Goal: Task Accomplishment & Management: Use online tool/utility

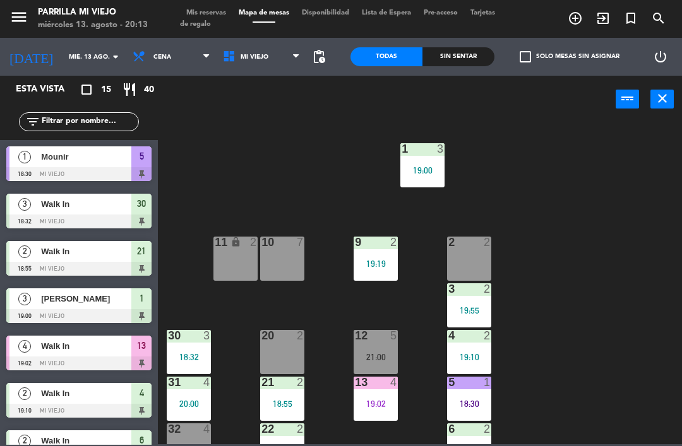
click at [262, 379] on div "21" at bounding box center [261, 382] width 1 height 11
click at [558, 297] on div "1 3 19:00 2 2 9 2 19:19 10 7 11 lock 2 3 2 19:55 4 2 19:10 12 5 21:00 20 2 30 3…" at bounding box center [423, 282] width 517 height 323
click at [284, 356] on div "20 2" at bounding box center [282, 352] width 44 height 44
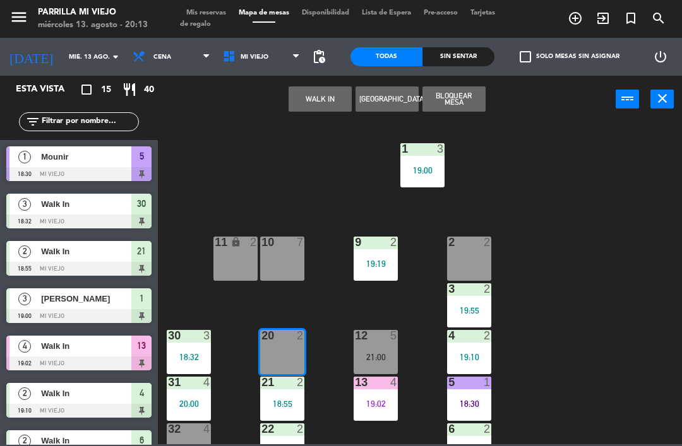
click at [323, 93] on button "WALK IN" at bounding box center [320, 98] width 63 height 25
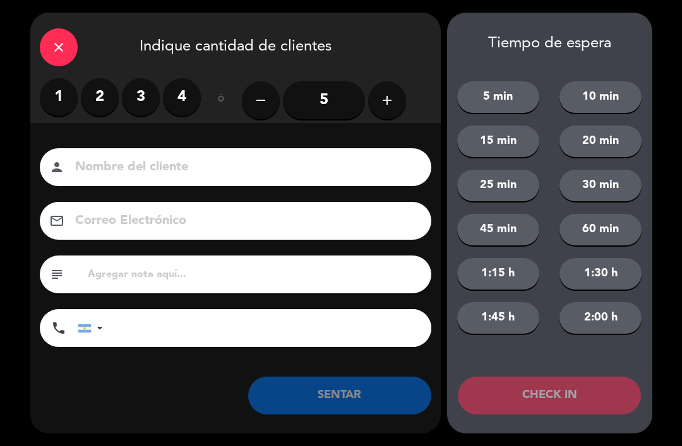
click at [100, 92] on label "2" at bounding box center [100, 97] width 38 height 38
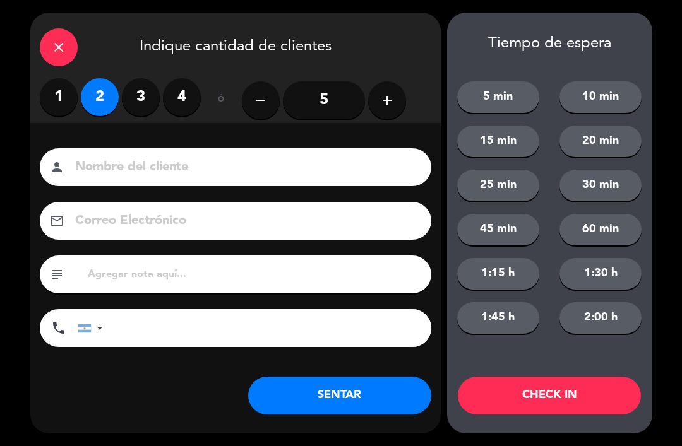
click at [345, 391] on button "SENTAR" at bounding box center [339, 396] width 183 height 38
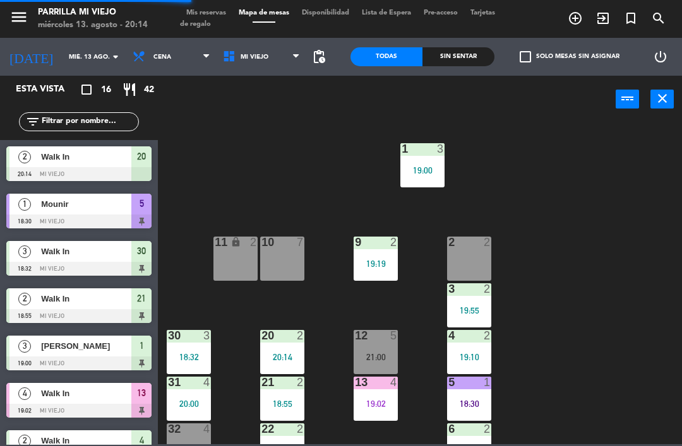
click at [482, 270] on div "2 2" at bounding box center [469, 259] width 44 height 44
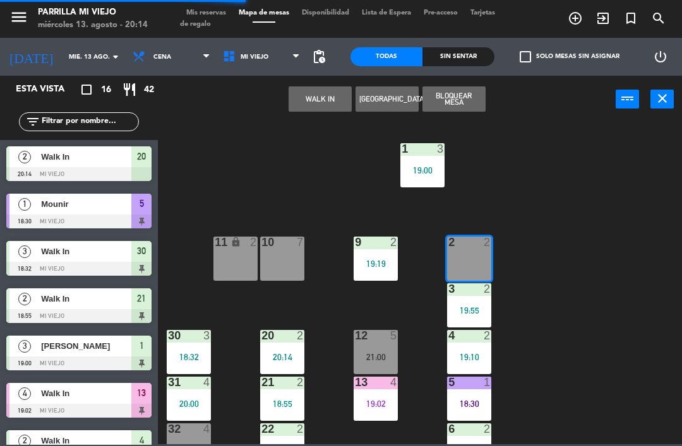
click at [309, 103] on button "WALK IN" at bounding box center [320, 98] width 63 height 25
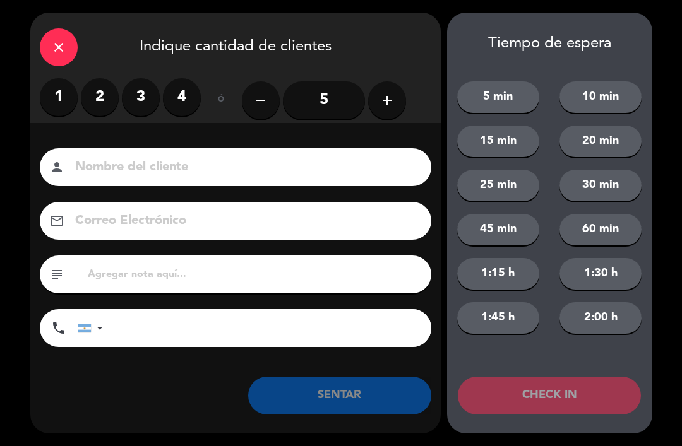
click at [97, 102] on label "2" at bounding box center [100, 97] width 38 height 38
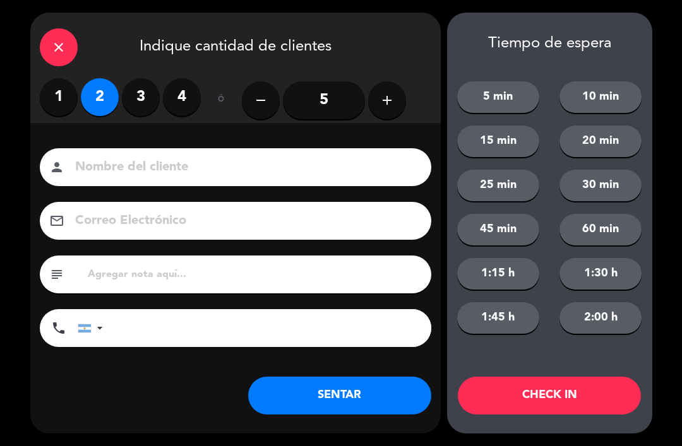
click at [361, 392] on button "SENTAR" at bounding box center [339, 396] width 183 height 38
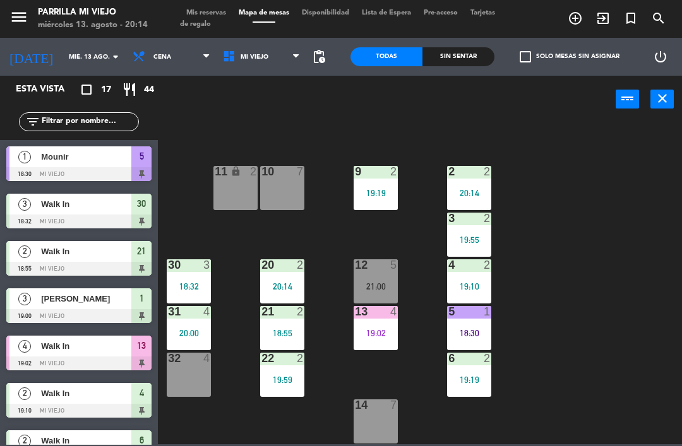
scroll to position [71, 0]
click at [479, 330] on div "18:30" at bounding box center [469, 333] width 44 height 9
click at [603, 222] on div "1 3 19:00 2 2 20:14 9 2 19:19 10 7 11 lock 2 3 2 19:55 4 2 19:10 12 5 21:00 20 …" at bounding box center [423, 282] width 517 height 323
click at [381, 428] on div "14 7" at bounding box center [376, 422] width 44 height 44
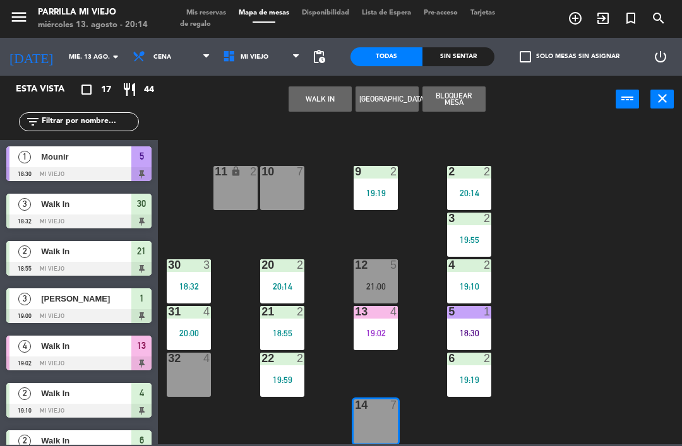
click at [316, 95] on button "WALK IN" at bounding box center [320, 98] width 63 height 25
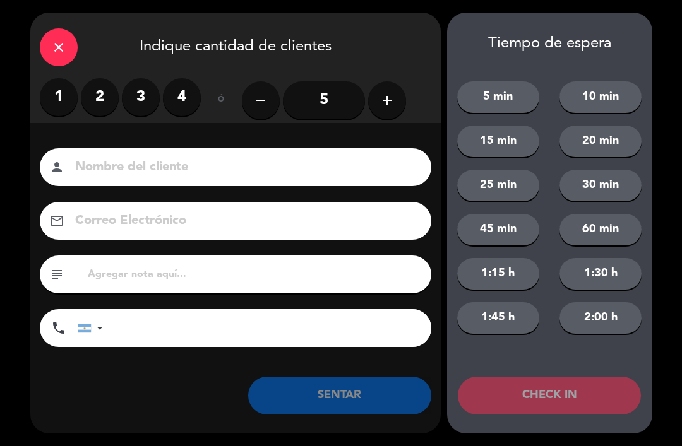
click at [130, 84] on label "3" at bounding box center [141, 97] width 38 height 38
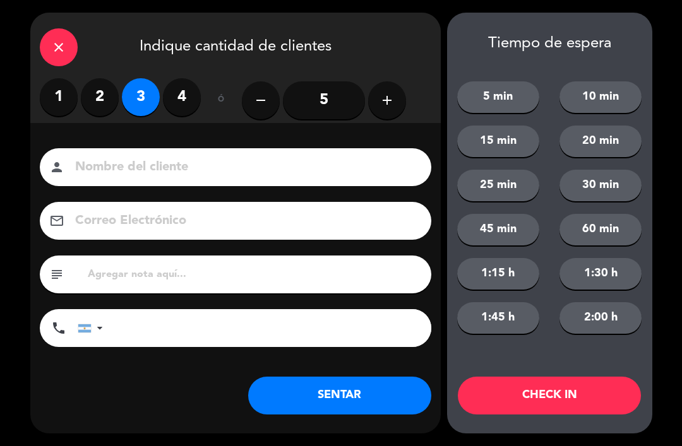
click at [189, 92] on label "4" at bounding box center [182, 97] width 38 height 38
click at [342, 390] on button "SENTAR" at bounding box center [339, 396] width 183 height 38
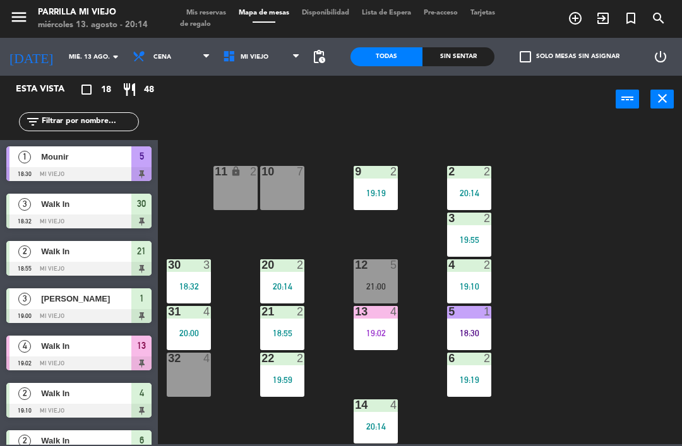
click at [472, 323] on div "5 1 18:30" at bounding box center [469, 328] width 44 height 44
click at [669, 276] on div "1 3 19:00 2 2 20:14 9 2 19:19 10 7 11 lock 2 3 2 19:55 4 2 19:10 12 5 21:00 20 …" at bounding box center [423, 282] width 517 height 323
click at [381, 329] on div "19:02" at bounding box center [376, 333] width 44 height 9
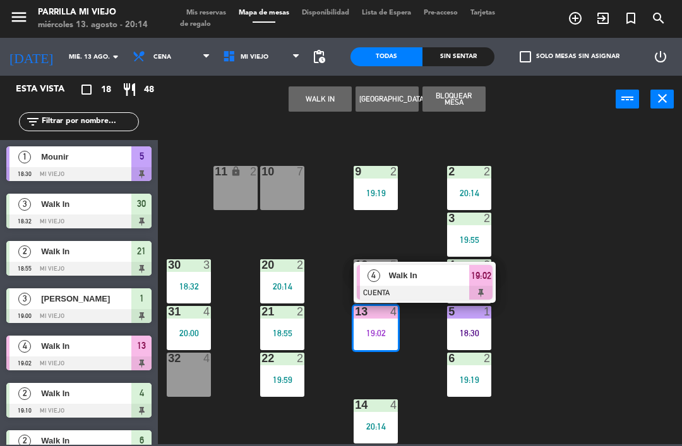
click at [482, 294] on div at bounding box center [425, 293] width 136 height 14
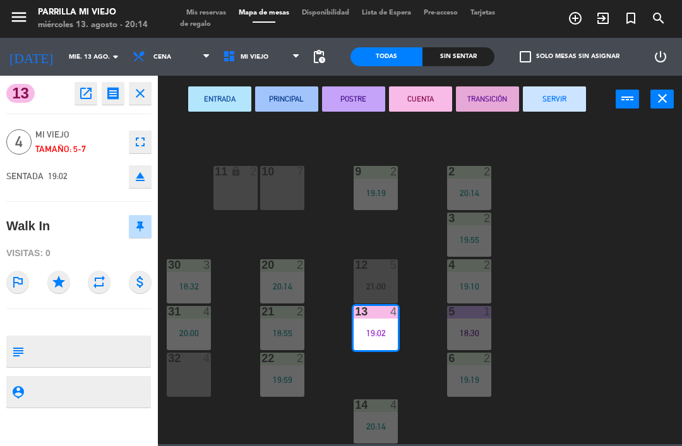
click at [569, 93] on button "SERVIR" at bounding box center [554, 98] width 63 height 25
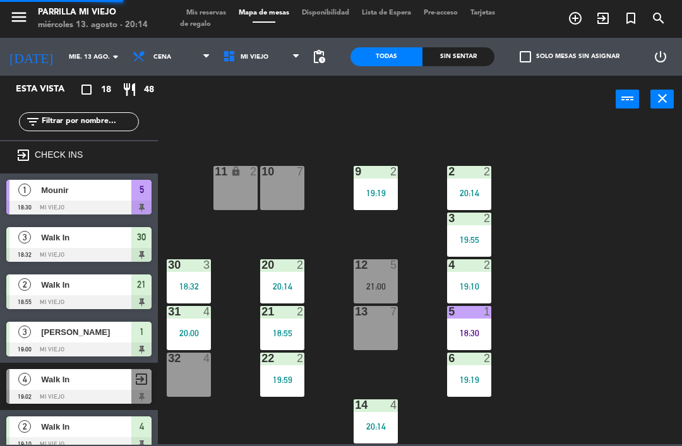
click at [627, 255] on div "1 3 19:00 2 2 20:14 9 2 19:19 10 7 11 lock 2 3 2 19:55 4 2 19:10 12 5 21:00 20 …" at bounding box center [423, 282] width 517 height 323
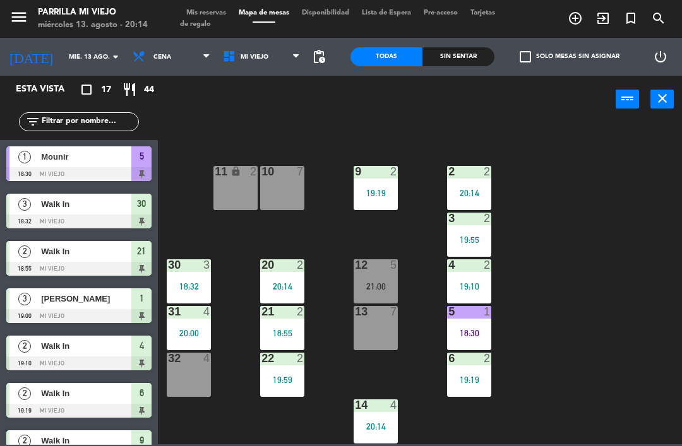
click at [628, 237] on div "1 3 19:00 2 2 20:14 9 2 19:19 10 7 11 lock 2 3 2 19:55 4 2 19:10 12 5 21:00 20 …" at bounding box center [423, 282] width 517 height 323
click at [185, 262] on div at bounding box center [189, 264] width 21 height 11
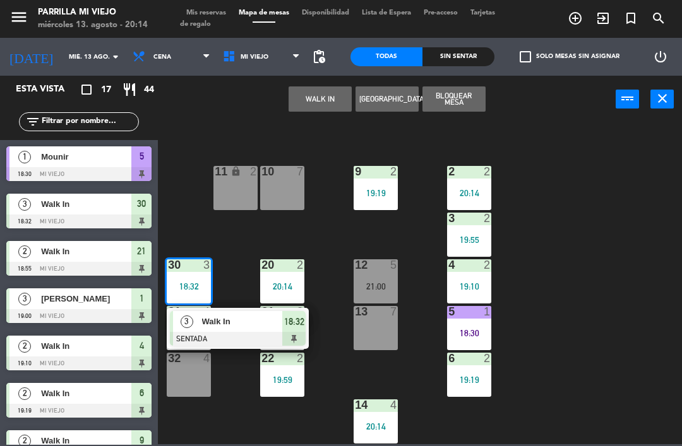
click at [301, 321] on span "18:32" at bounding box center [294, 321] width 20 height 15
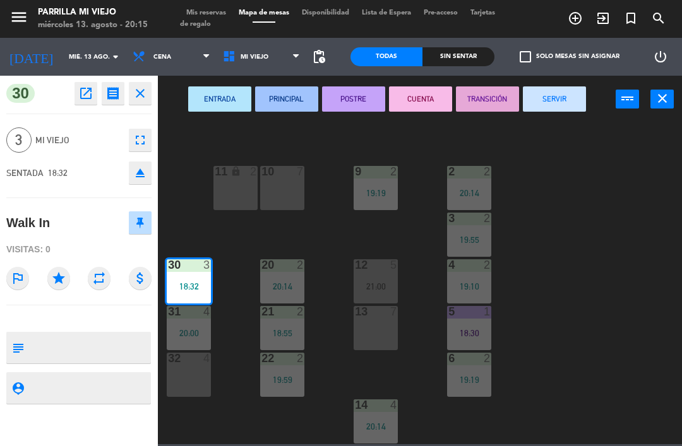
click at [351, 104] on button "POSTRE" at bounding box center [353, 98] width 63 height 25
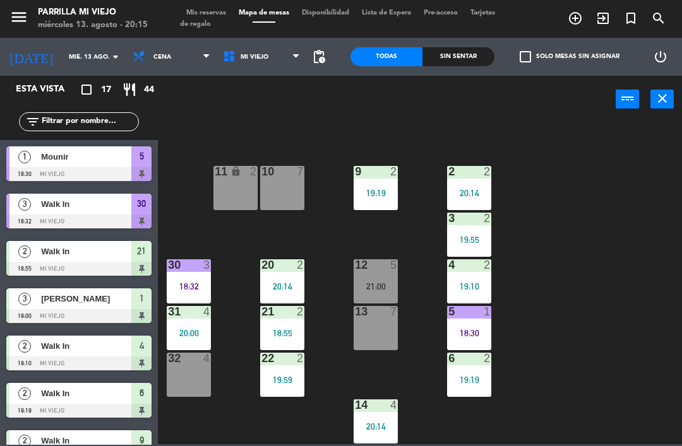
click at [637, 347] on div "1 3 19:00 2 2 20:14 9 2 19:19 10 7 11 lock 2 3 2 19:55 4 2 19:10 12 5 21:00 20 …" at bounding box center [423, 282] width 517 height 323
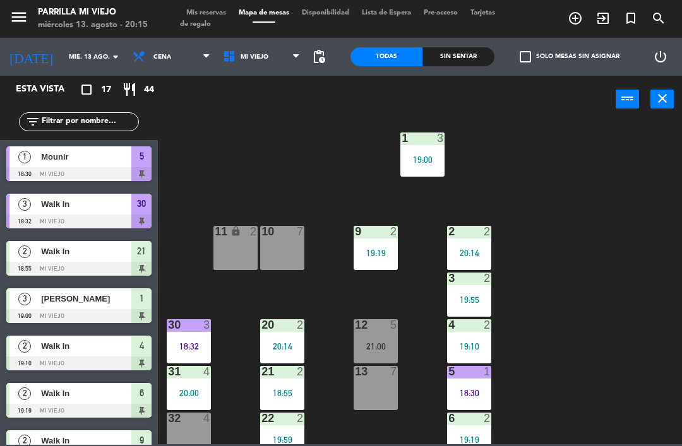
scroll to position [10, 0]
click at [466, 57] on div "Sin sentar" at bounding box center [458, 56] width 72 height 19
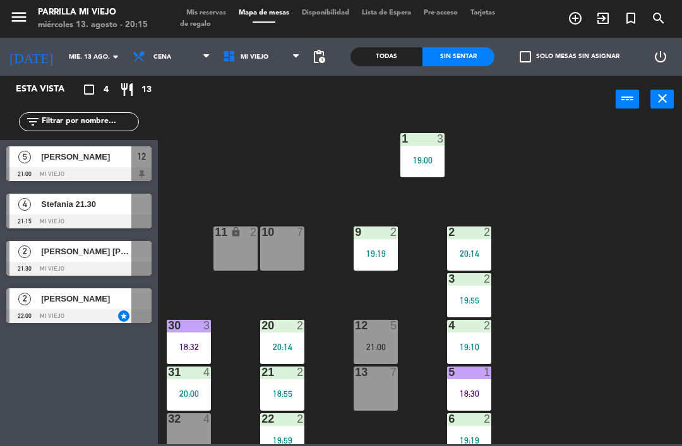
click at [649, 304] on div "1 3 19:00 2 2 20:14 9 2 19:19 10 7 11 lock 2 3 2 19:55 4 2 19:10 12 5 21:00 20 …" at bounding box center [423, 282] width 517 height 323
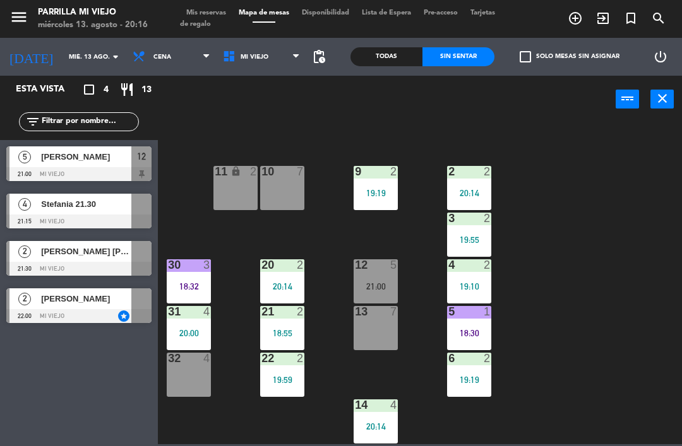
scroll to position [71, 0]
click at [177, 377] on div "32 4" at bounding box center [189, 375] width 44 height 44
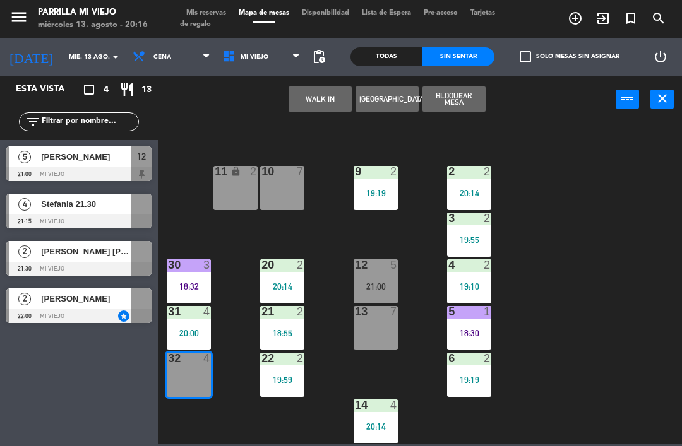
click at [194, 383] on div "32 4" at bounding box center [189, 375] width 44 height 44
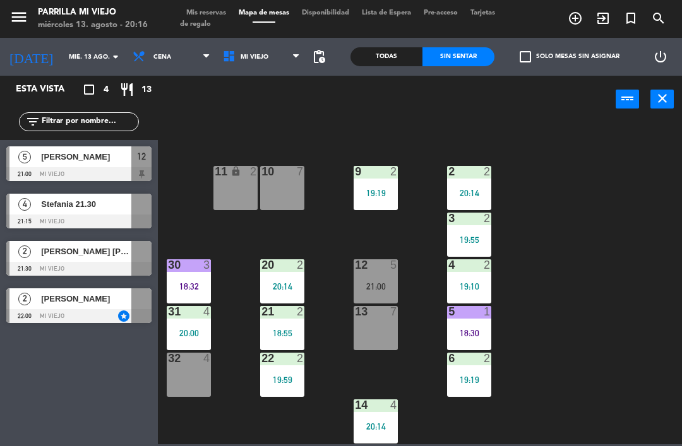
click at [194, 379] on div "32 4" at bounding box center [189, 375] width 44 height 44
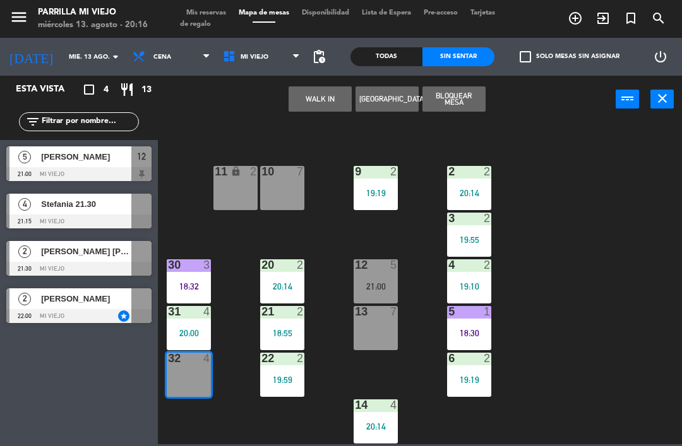
click at [310, 106] on button "WALK IN" at bounding box center [320, 98] width 63 height 25
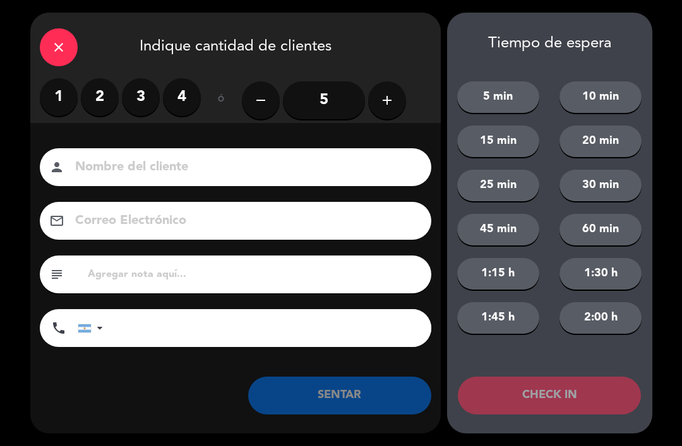
click at [142, 104] on label "3" at bounding box center [141, 97] width 38 height 38
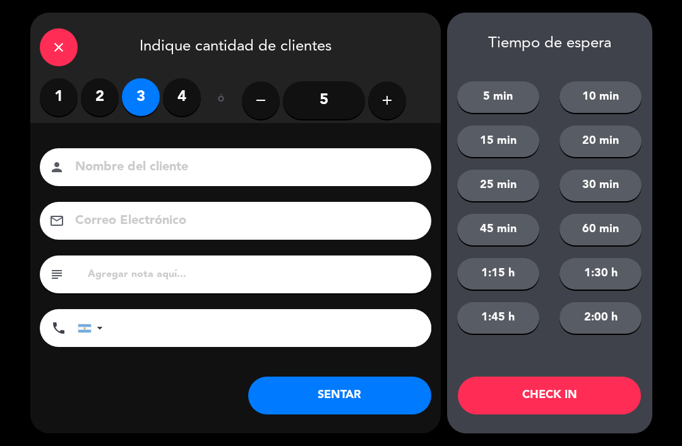
click at [351, 414] on button "SENTAR" at bounding box center [339, 396] width 183 height 38
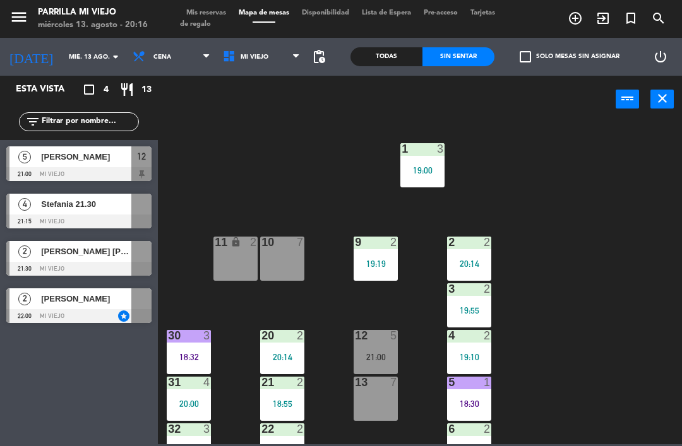
scroll to position [0, 0]
click at [385, 442] on div "1 3 19:00 2 2 20:14 9 2 19:19 10 7 11 lock 2 3 2 19:55 4 2 19:10 12 5 21:00 20 …" at bounding box center [423, 282] width 517 height 323
click at [129, 423] on div "Esta vista crop_square 4 restaurant 13 filter_list 5 Pablo 21:00 Mi viejo 12 4 …" at bounding box center [79, 261] width 158 height 371
click at [117, 442] on div "Esta vista crop_square 4 restaurant 13 filter_list 5 Pablo 21:00 Mi viejo 12 4 …" at bounding box center [79, 261] width 158 height 371
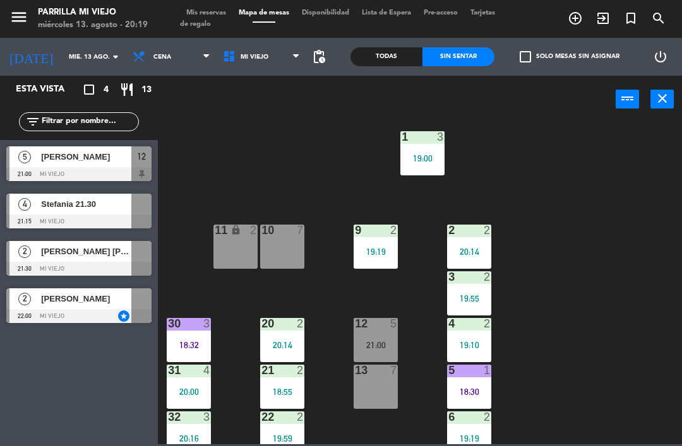
scroll to position [17, 0]
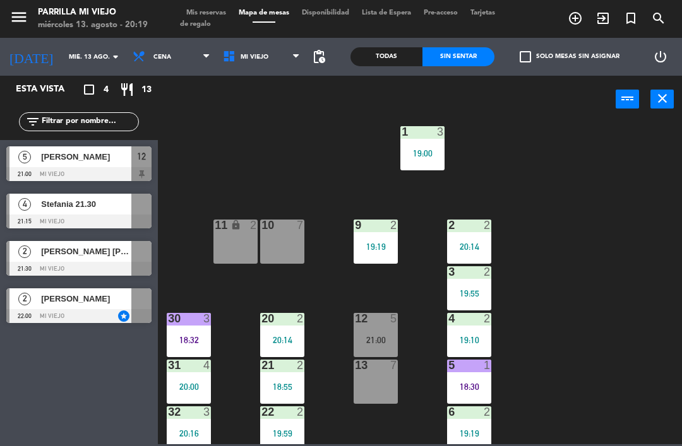
click at [478, 336] on div "19:10" at bounding box center [469, 340] width 44 height 9
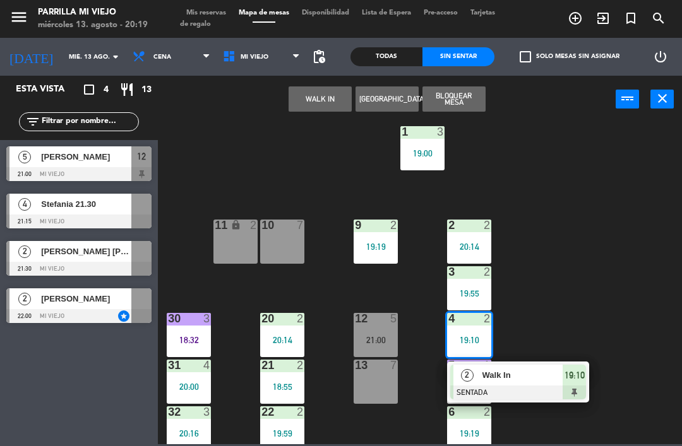
click at [575, 378] on span "19:10" at bounding box center [574, 375] width 20 height 15
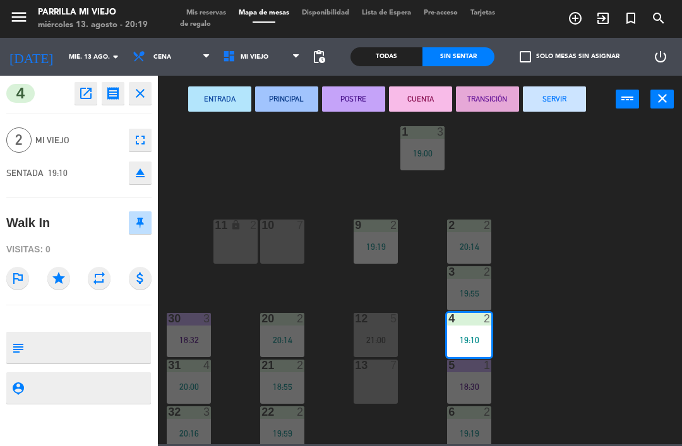
click at [437, 107] on button "CUENTA" at bounding box center [420, 98] width 63 height 25
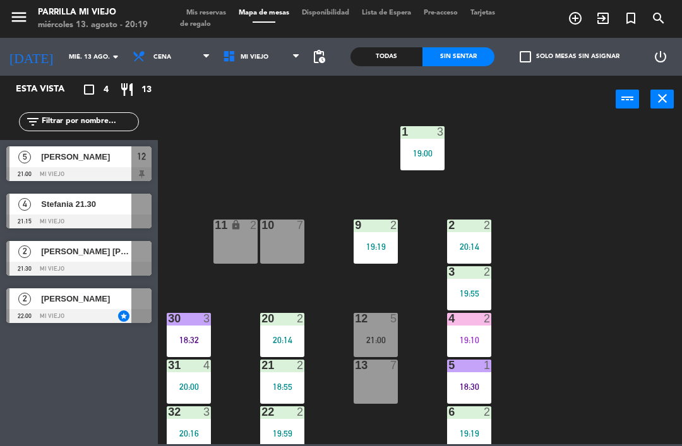
click at [484, 440] on div "6 2 19:19" at bounding box center [469, 429] width 44 height 44
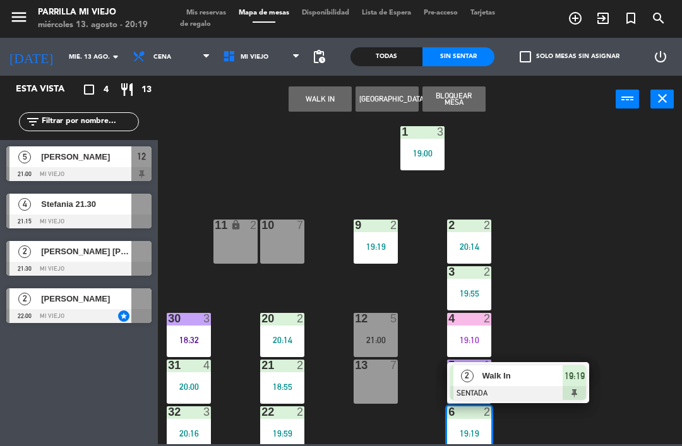
click at [569, 385] on div "19:19" at bounding box center [574, 376] width 23 height 21
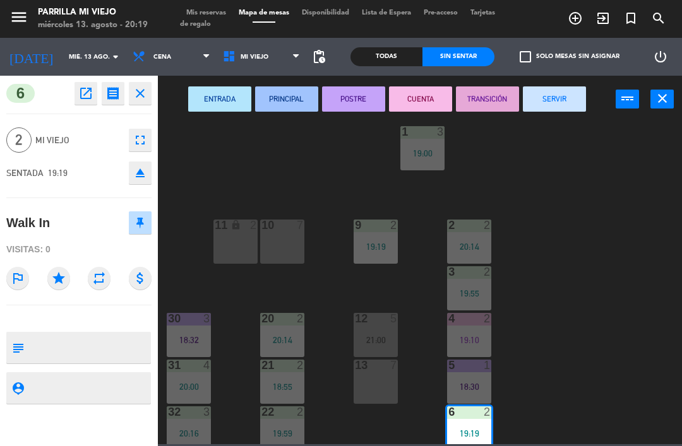
click at [413, 102] on button "CUENTA" at bounding box center [420, 98] width 63 height 25
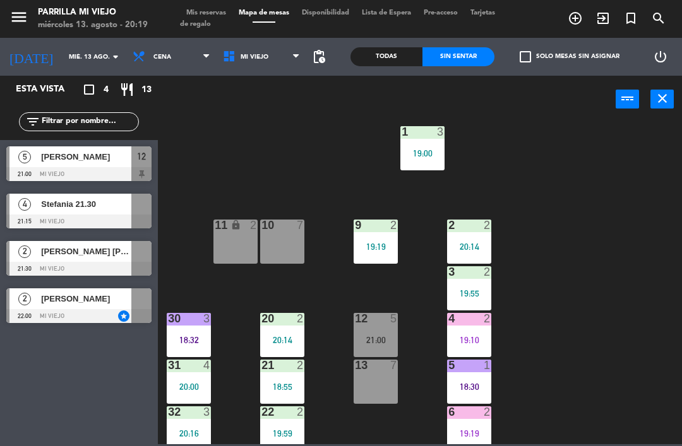
click at [605, 334] on div "1 3 19:00 2 2 20:14 9 2 19:19 10 7 11 lock 2 3 2 19:55 4 2 19:10 12 5 21:00 20 …" at bounding box center [423, 282] width 517 height 323
click at [471, 434] on div "19:19" at bounding box center [469, 433] width 44 height 9
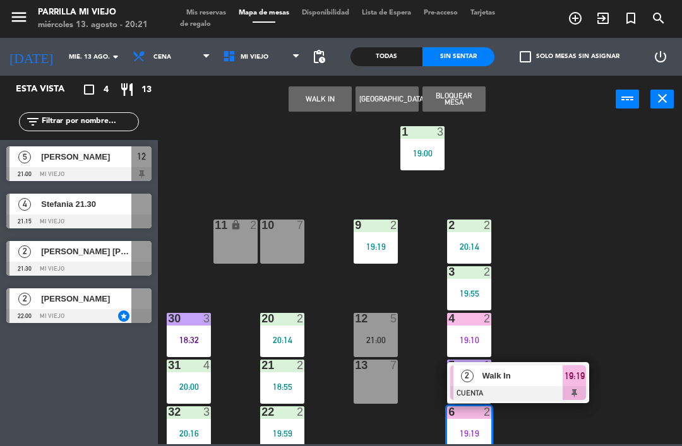
click at [588, 369] on div "2 Walk In CUENTA 19:19" at bounding box center [518, 382] width 142 height 41
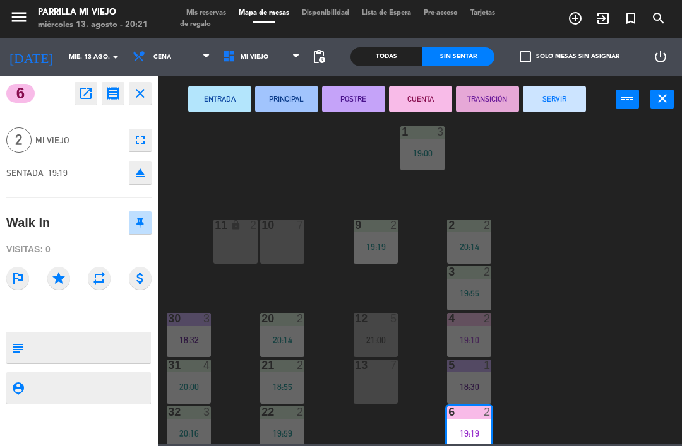
click at [558, 111] on button "SERVIR" at bounding box center [554, 98] width 63 height 25
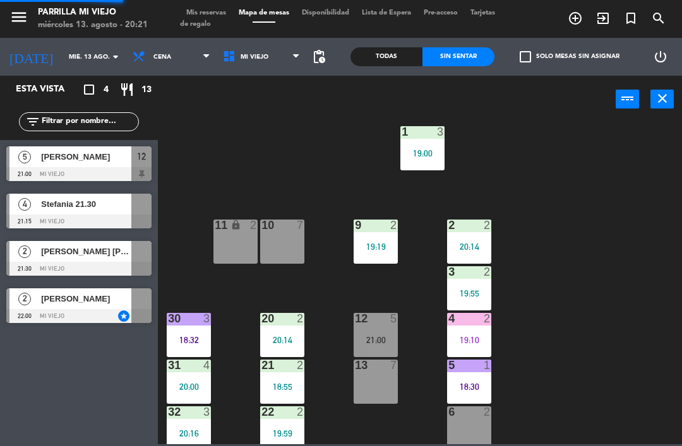
click at [607, 306] on div "1 3 19:00 2 2 20:14 9 2 19:19 10 7 11 lock 2 3 2 19:55 4 2 19:10 12 5 21:00 20 …" at bounding box center [423, 282] width 517 height 323
click at [487, 333] on div "4 2 19:10" at bounding box center [469, 335] width 44 height 44
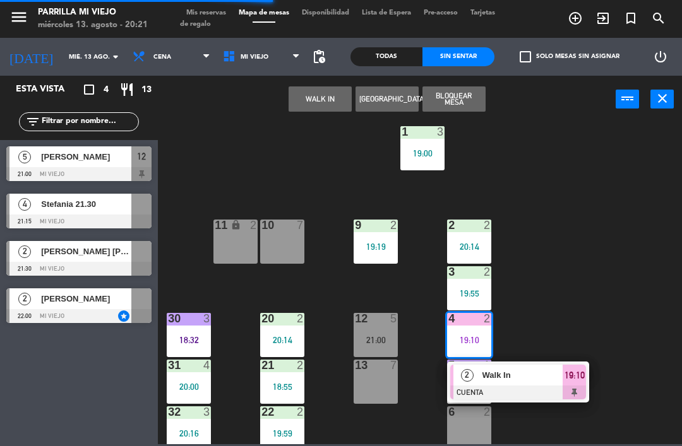
click at [588, 377] on div "2 Walk In CUENTA 19:10" at bounding box center [518, 382] width 142 height 41
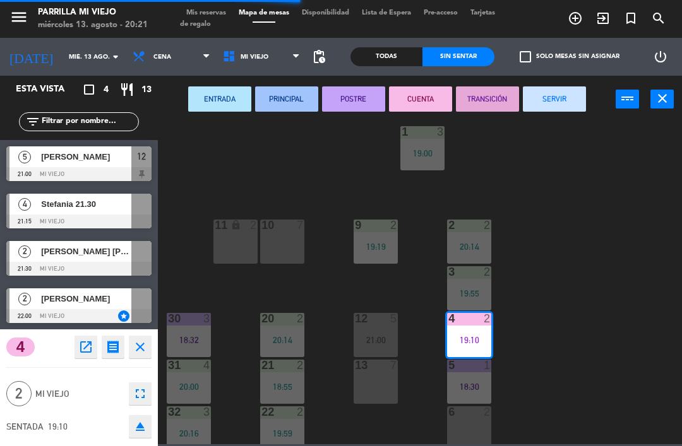
click at [555, 104] on button "SERVIR" at bounding box center [554, 98] width 63 height 25
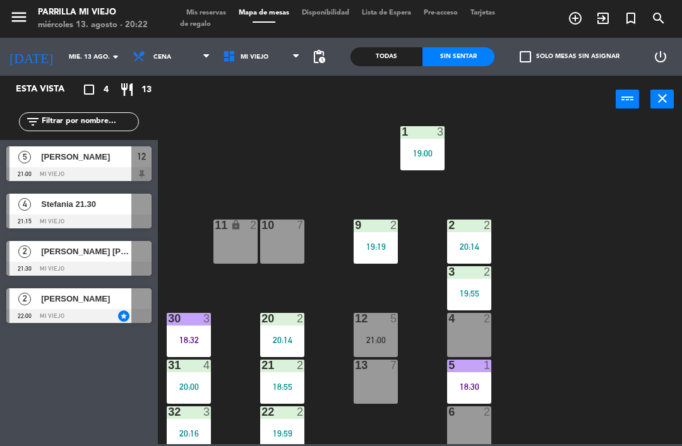
click at [458, 388] on div "18:30" at bounding box center [469, 387] width 44 height 9
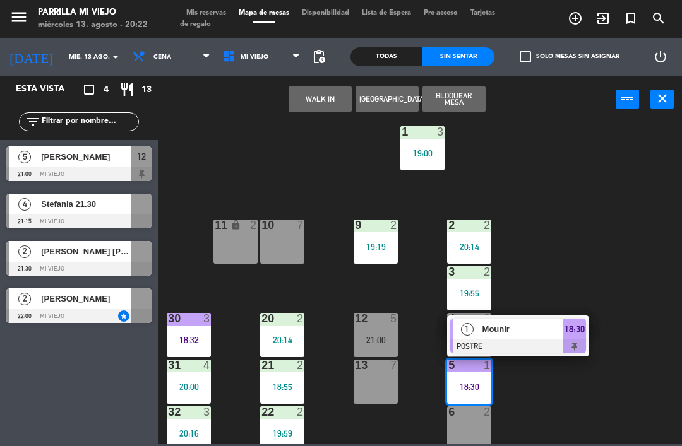
click at [570, 338] on div "18:30" at bounding box center [574, 329] width 23 height 21
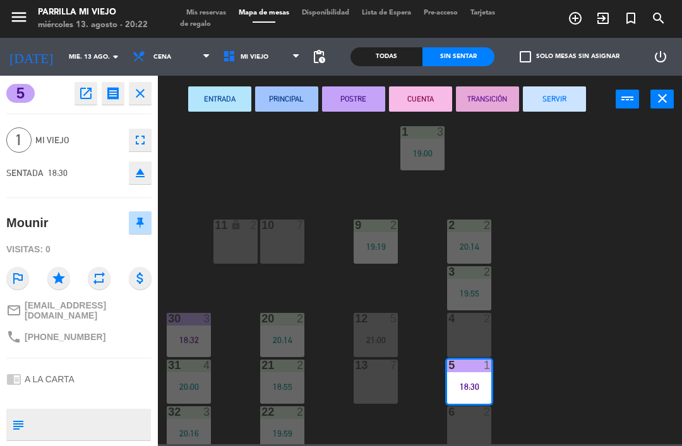
click at [407, 97] on button "CUENTA" at bounding box center [420, 98] width 63 height 25
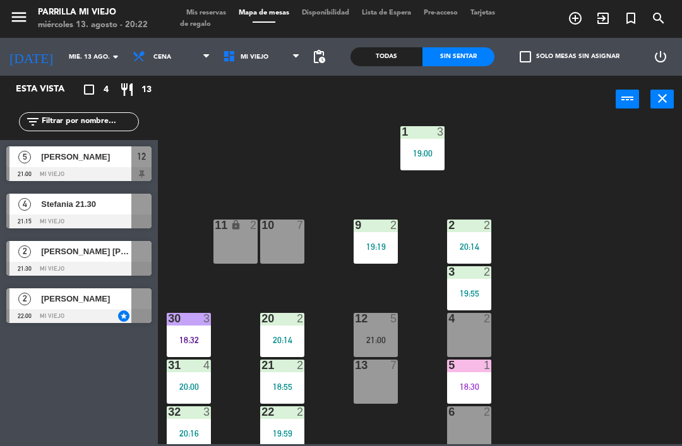
click at [593, 309] on div "1 3 19:00 2 2 20:14 9 2 19:19 10 7 11 lock 2 3 2 19:55 4 2 12 5 21:00 20 2 20:1…" at bounding box center [423, 282] width 517 height 323
